Goal: Find contact information: Find contact information

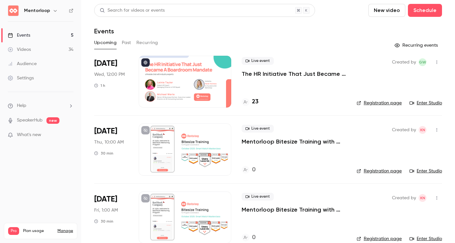
click at [255, 102] on h4 "23" at bounding box center [255, 102] width 6 height 9
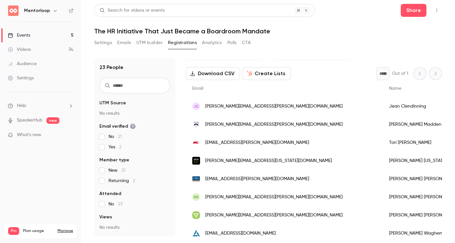
scroll to position [61, 0]
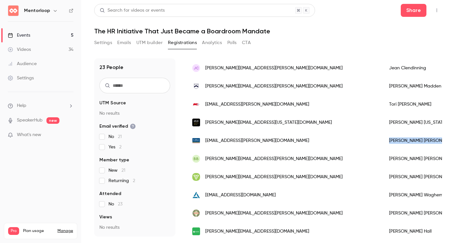
drag, startPoint x: 324, startPoint y: 141, endPoint x: 295, endPoint y: 141, distance: 28.6
click at [382, 141] on div "[PERSON_NAME]" at bounding box center [422, 141] width 81 height 18
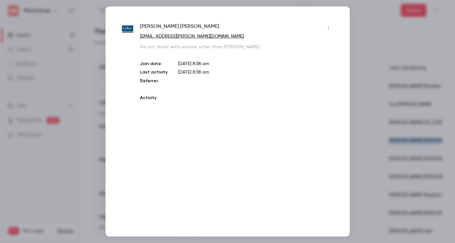
copy div "[PERSON_NAME]"
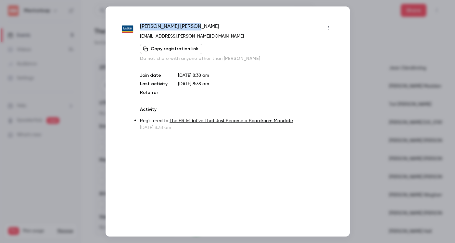
drag, startPoint x: 174, startPoint y: 28, endPoint x: 141, endPoint y: 27, distance: 33.1
click at [141, 27] on div "[PERSON_NAME]" at bounding box center [236, 28] width 193 height 10
copy span "[PERSON_NAME]"
click at [370, 28] on div at bounding box center [227, 121] width 455 height 243
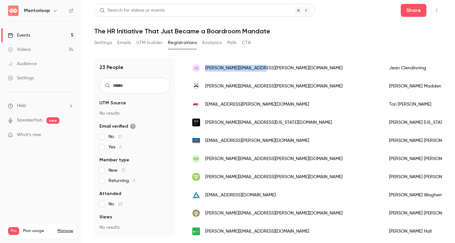
drag, startPoint x: 266, startPoint y: 67, endPoint x: 205, endPoint y: 65, distance: 61.0
click at [205, 65] on div "JC [EMAIL_ADDRESS][PERSON_NAME][DOMAIN_NAME]" at bounding box center [284, 68] width 197 height 18
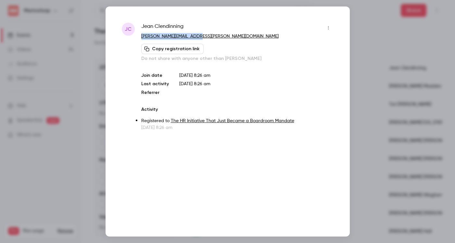
drag, startPoint x: 204, startPoint y: 40, endPoint x: 139, endPoint y: 37, distance: 65.9
click at [139, 37] on div "[PERSON_NAME] Clendinning [EMAIL_ADDRESS][PERSON_NAME][DOMAIN_NAME] Copy regist…" at bounding box center [228, 77] width 212 height 108
copy link "[PERSON_NAME][EMAIL_ADDRESS][PERSON_NAME][DOMAIN_NAME]"
click at [368, 29] on div at bounding box center [227, 121] width 455 height 243
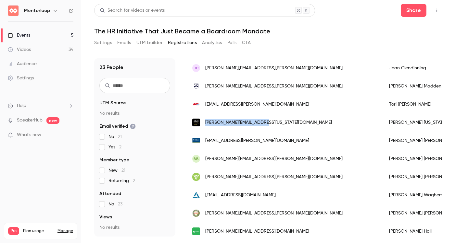
drag, startPoint x: 268, startPoint y: 123, endPoint x: 205, endPoint y: 122, distance: 63.6
click at [205, 122] on div "[PERSON_NAME][EMAIL_ADDRESS][US_STATE][DOMAIN_NAME]" at bounding box center [284, 123] width 197 height 18
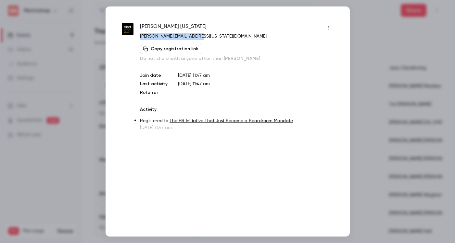
drag, startPoint x: 203, startPoint y: 37, endPoint x: 141, endPoint y: 37, distance: 62.6
click at [141, 37] on p "[PERSON_NAME][EMAIL_ADDRESS][US_STATE][DOMAIN_NAME]" at bounding box center [236, 36] width 193 height 7
copy link "[PERSON_NAME][EMAIL_ADDRESS][US_STATE][DOMAIN_NAME]"
